Goal: Subscribe to service/newsletter

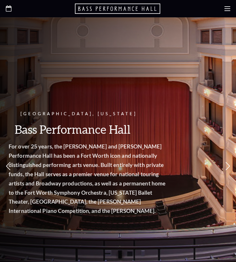
click at [227, 8] on use at bounding box center [228, 8] width 6 height 5
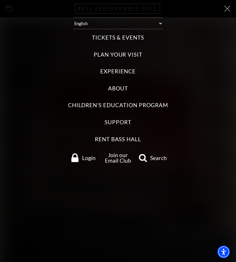
click at [227, 10] on icon at bounding box center [228, 9] width 6 height 6
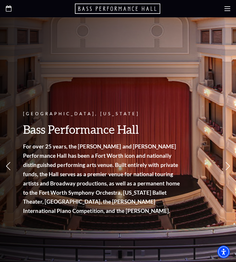
click at [227, 10] on icon at bounding box center [228, 9] width 6 height 6
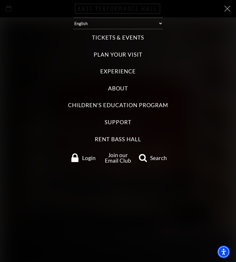
click at [123, 37] on label "Tickets & Events" at bounding box center [118, 38] width 52 height 8
click at [0, 0] on Events "Tickets & Events" at bounding box center [0, 0] width 0 height 0
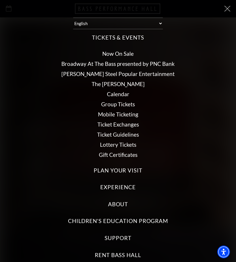
click at [121, 53] on link "Now On Sale" at bounding box center [117, 53] width 31 height 7
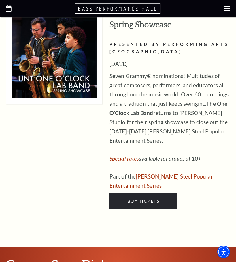
scroll to position [3143, 0]
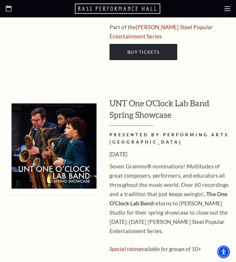
click at [225, 8] on icon at bounding box center [228, 9] width 6 height 6
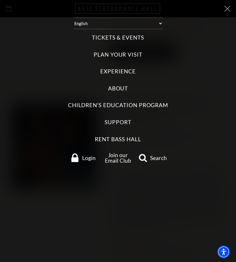
click at [127, 38] on label "Tickets & Events" at bounding box center [118, 38] width 52 height 8
click at [0, 0] on Events "Tickets & Events" at bounding box center [0, 0] width 0 height 0
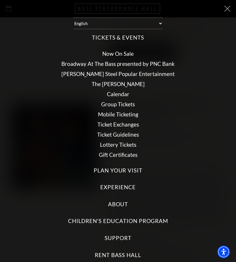
click at [126, 65] on link "Broadway At The Bass presented by PNC Bank" at bounding box center [117, 63] width 113 height 7
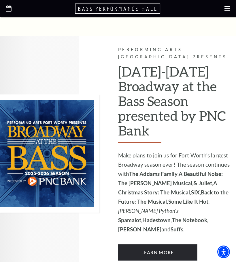
scroll to position [490, 0]
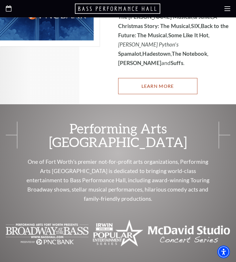
click at [156, 78] on link "Learn More" at bounding box center [157, 86] width 79 height 16
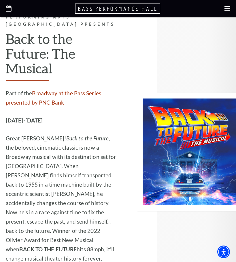
scroll to position [1961, 0]
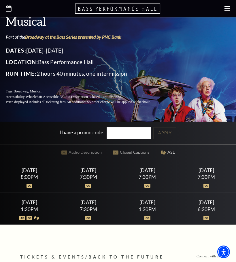
scroll to position [115, 0]
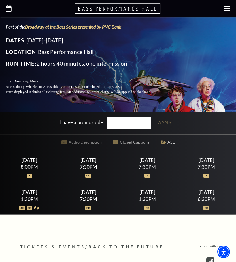
click at [32, 195] on div "Saturday March 28" at bounding box center [29, 192] width 45 height 6
click at [32, 201] on div "Saturday March 28 1:30PM" at bounding box center [29, 198] width 59 height 32
click at [137, 201] on div "1:30PM" at bounding box center [147, 198] width 45 height 5
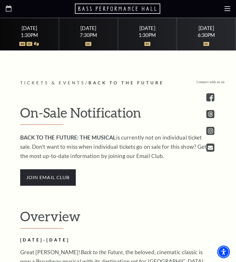
scroll to position [288, 0]
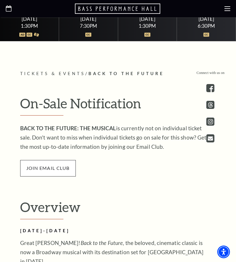
click at [50, 171] on span "join email club" at bounding box center [48, 168] width 56 height 16
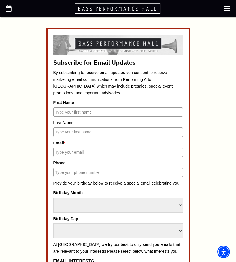
scroll to position [202, 0]
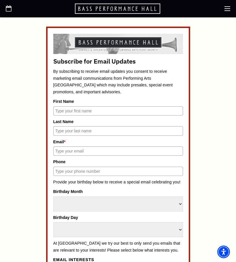
click at [73, 111] on input "First Name" at bounding box center [118, 110] width 130 height 9
type input "[PERSON_NAME]"
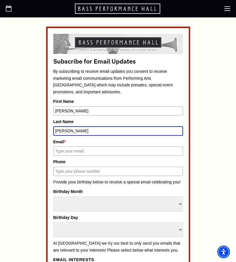
type input "[PERSON_NAME]"
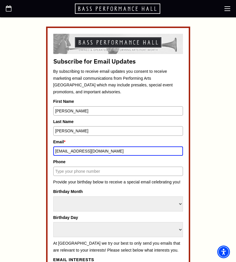
type input "[EMAIL_ADDRESS][DOMAIN_NAME]"
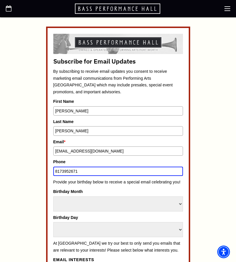
type input "8173952671"
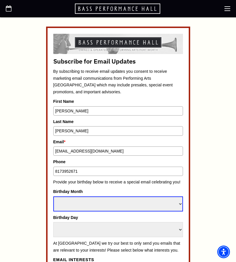
click at [158, 207] on select "Select Month January February March April May June July August September Octobe…" at bounding box center [118, 203] width 130 height 15
select select "June"
click at [53, 196] on select "Select Month January February March April May June July August September Octobe…" at bounding box center [118, 203] width 130 height 15
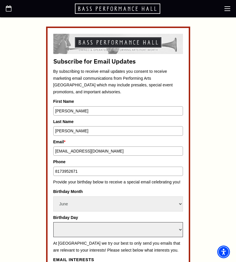
click at [124, 229] on select "Select Day 1 2 3 4 5 6 7 8 9 10 11 12 13 14 15 16 17 18 19 20 21 22 23 24" at bounding box center [118, 229] width 130 height 15
select select "30"
click at [53, 222] on select "Select Day 1 2 3 4 5 6 7 8 9 10 11 12 13 14 15 16 17 18 19 20 21 22 23 24" at bounding box center [118, 229] width 130 height 15
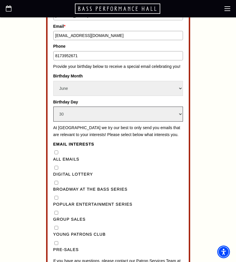
scroll to position [346, 0]
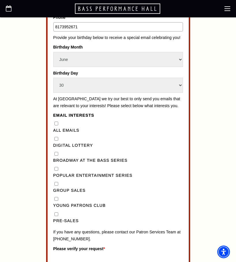
click at [56, 155] on Series"] "Broadway at the Bass Series" at bounding box center [57, 154] width 4 height 4
checkbox Series"] "true"
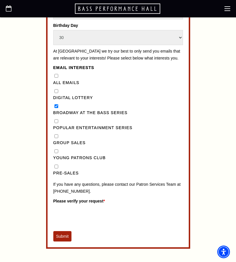
scroll to position [404, 0]
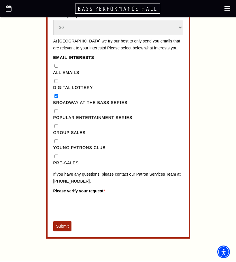
click at [56, 158] on input "Pre-Sales" at bounding box center [57, 156] width 4 height 4
checkbox input "true"
click at [59, 230] on button "Submit" at bounding box center [62, 226] width 18 height 10
